Goal: Task Accomplishment & Management: Manage account settings

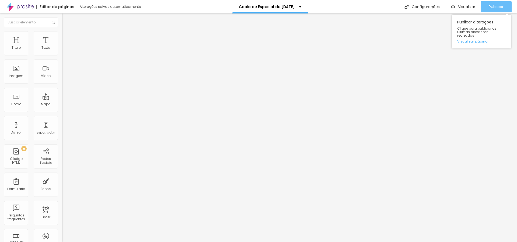
click at [497, 5] on span "Publicar" at bounding box center [496, 7] width 15 height 4
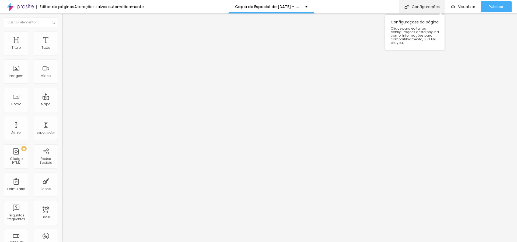
click at [427, 8] on div "Configurações" at bounding box center [422, 6] width 46 height 13
drag, startPoint x: 225, startPoint y: 61, endPoint x: 182, endPoint y: 59, distance: 43.1
type input "Especial de [DATE] - Lote 2"
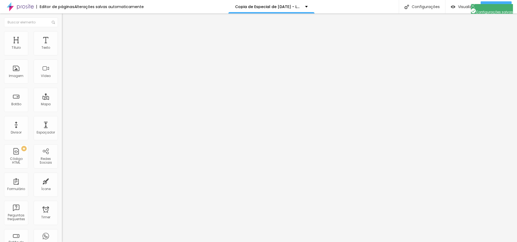
click at [62, 46] on span "Trocar imagem" at bounding box center [76, 44] width 29 height 5
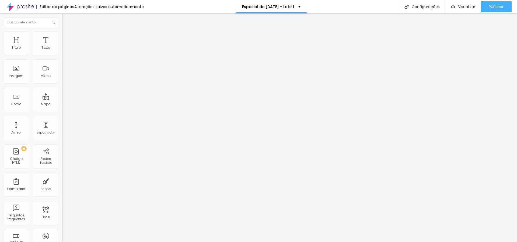
click at [62, 46] on span "Trocar imagem" at bounding box center [76, 44] width 29 height 5
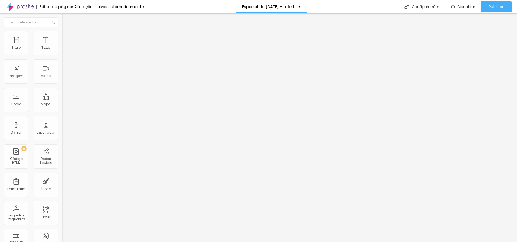
click at [62, 46] on span "Trocar imagem" at bounding box center [76, 44] width 29 height 5
drag, startPoint x: 71, startPoint y: 78, endPoint x: 66, endPoint y: 77, distance: 5.4
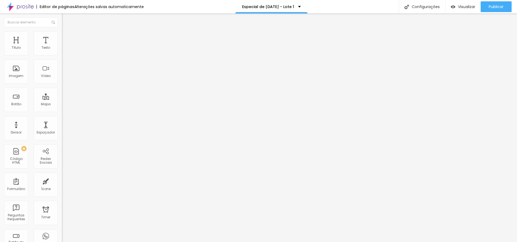
click at [62, 46] on span "Trocar imagem" at bounding box center [76, 44] width 29 height 5
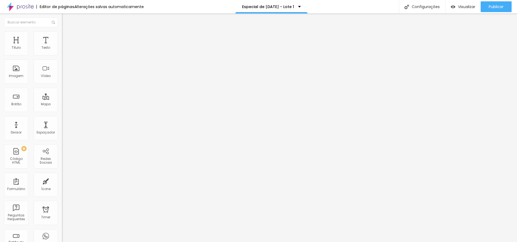
click at [62, 46] on span "Trocar imagem" at bounding box center [76, 44] width 29 height 5
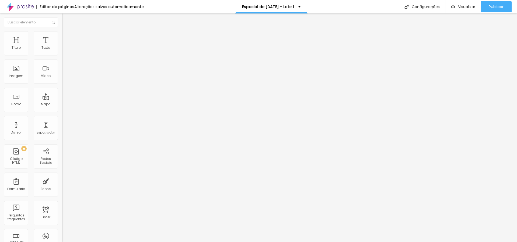
click at [493, 9] on span "Publicar" at bounding box center [496, 7] width 15 height 4
click at [498, 7] on span "Publicar" at bounding box center [498, 7] width 15 height 4
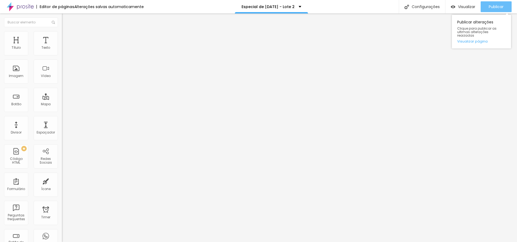
click at [500, 8] on span "Publicar" at bounding box center [496, 7] width 15 height 4
click at [494, 2] on div "Publicar" at bounding box center [496, 6] width 15 height 11
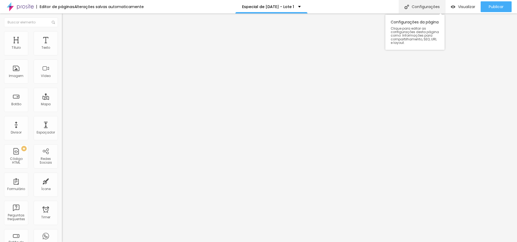
click at [429, 9] on div "Configurações" at bounding box center [422, 6] width 46 height 13
drag, startPoint x: 230, startPoint y: 86, endPoint x: 212, endPoint y: 87, distance: 18.3
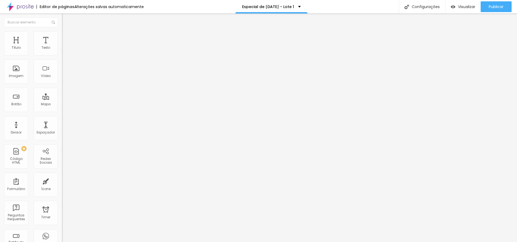
type input "/dbfotografiaespecial-de-natal-2025"
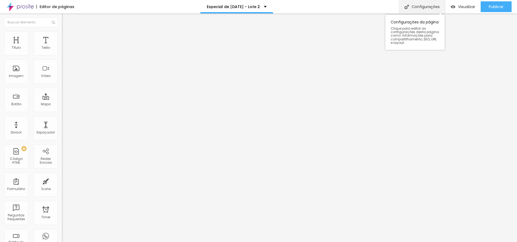
click at [422, 4] on div "Configurações" at bounding box center [422, 6] width 46 height 13
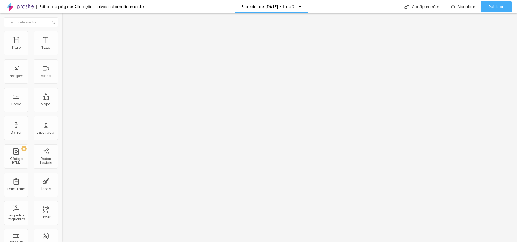
drag, startPoint x: 214, startPoint y: 87, endPoint x: 231, endPoint y: 86, distance: 17.0
type input "/dbfotografiaespecial-de-[DATE]-2025-lote-2"
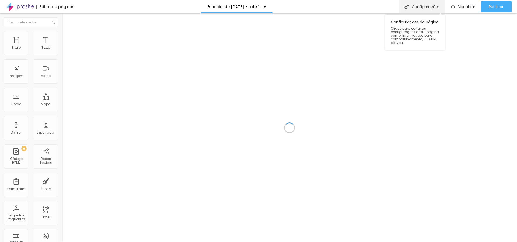
click at [426, 9] on div "Configurações" at bounding box center [422, 6] width 46 height 13
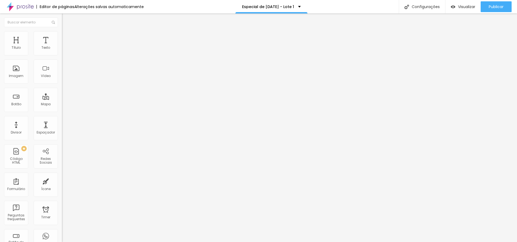
type input "Especial de Natal 2025| Dani Bonin - Curitiba - PR"
